Goal: Find specific page/section: Find specific page/section

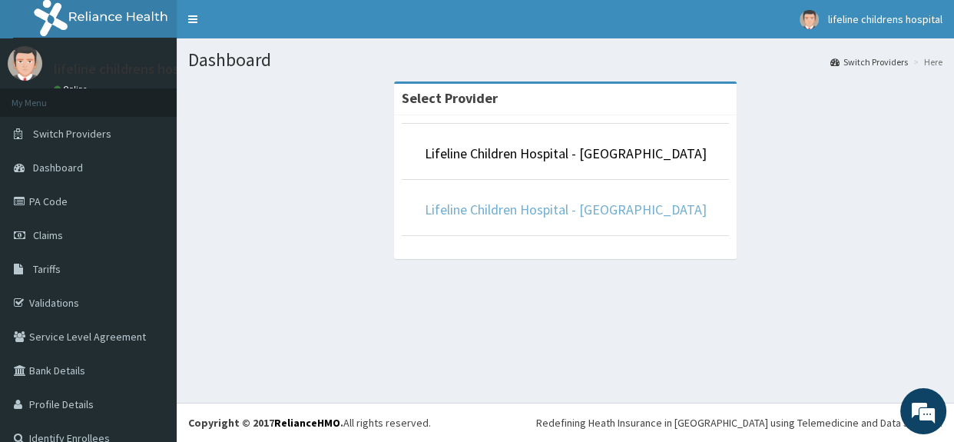
click at [625, 211] on link "Lifeline Children Hospital - [GEOGRAPHIC_DATA]" at bounding box center [566, 210] width 282 height 18
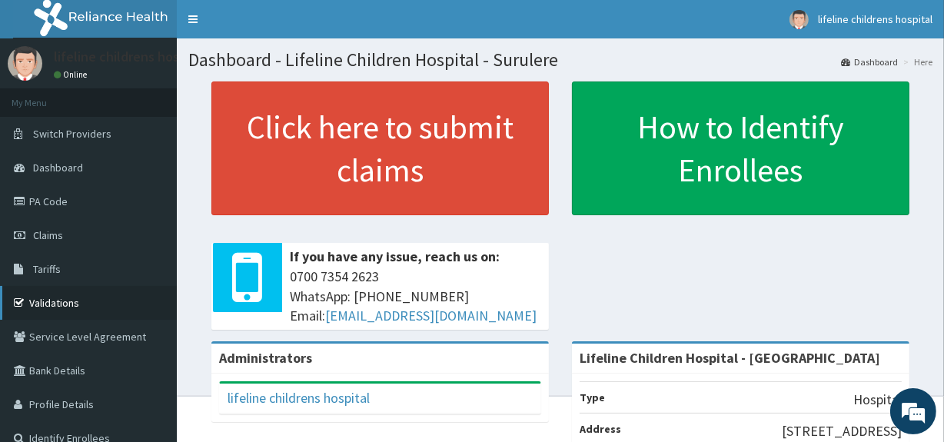
click at [92, 300] on link "Validations" at bounding box center [88, 303] width 177 height 34
